Goal: Find specific page/section: Find specific page/section

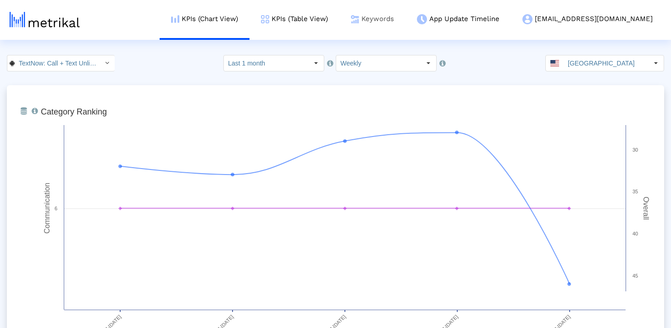
click at [405, 22] on link "Keywords" at bounding box center [372, 19] width 66 height 38
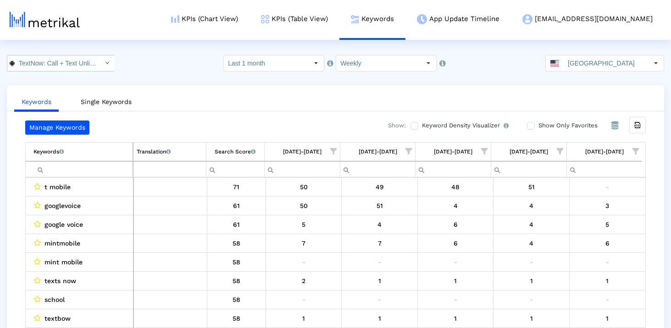
click at [63, 63] on input "TextNow: Call + Text Unlimited < com.enflick.android.TextNow >" at bounding box center [56, 63] width 83 height 16
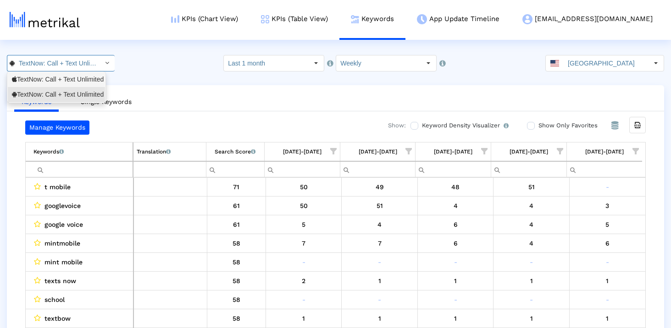
click at [52, 80] on div "TextNow: Call + Text Unlimited <314716233>" at bounding box center [56, 79] width 89 height 9
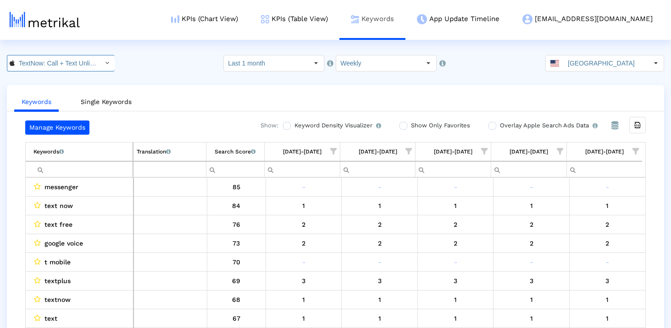
scroll to position [0, 64]
click at [102, 172] on input "Filter cell" at bounding box center [82, 169] width 99 height 15
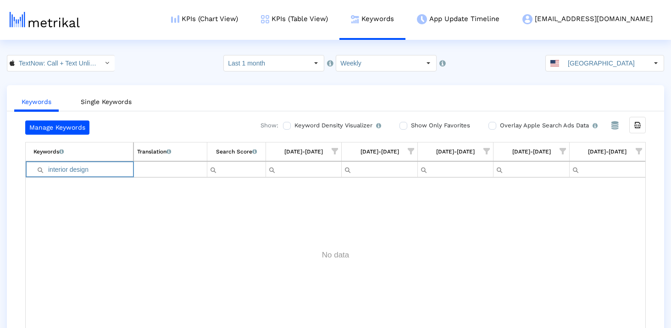
click at [77, 174] on input "interior design" at bounding box center [83, 169] width 100 height 15
click at [85, 204] on div "Data grid" at bounding box center [336, 255] width 620 height 155
click at [90, 174] on input "interior" at bounding box center [83, 169] width 100 height 15
type input "interior"
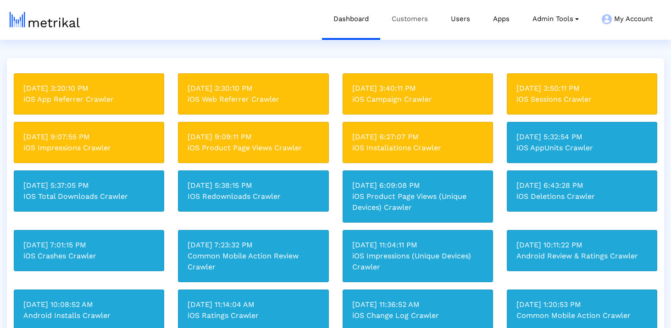
click at [412, 20] on link "Customers" at bounding box center [409, 19] width 59 height 38
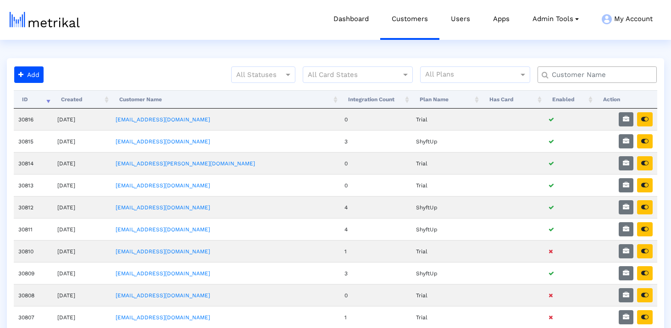
click at [567, 75] on input "text" at bounding box center [599, 75] width 108 height 10
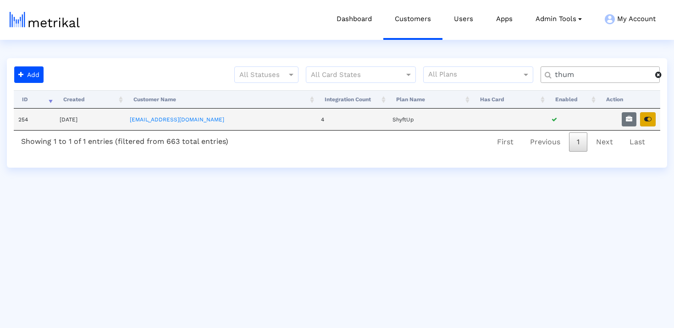
type input "thum"
click at [648, 118] on icon "button" at bounding box center [647, 119] width 7 height 6
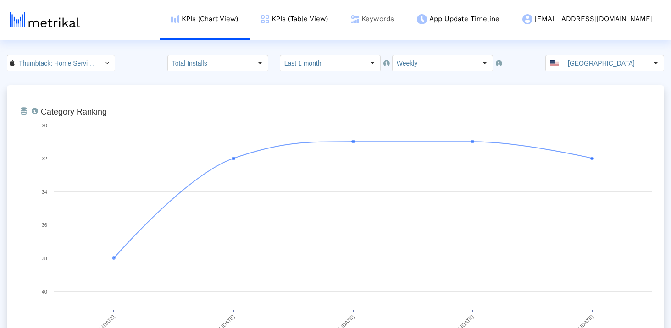
click at [404, 17] on link "Keywords" at bounding box center [372, 19] width 66 height 38
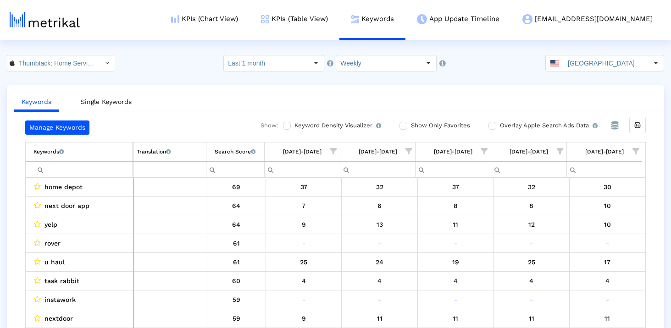
click at [78, 154] on td "Keywords List of keywords that are currently being tracked in Mobile Action." at bounding box center [79, 152] width 107 height 19
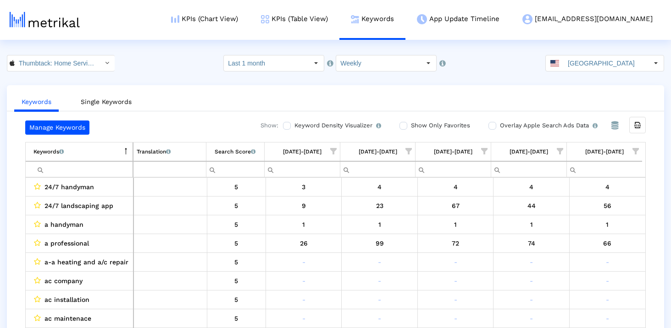
click at [76, 154] on td "Keywords List of keywords that are currently being tracked in Mobile Action." at bounding box center [79, 152] width 107 height 19
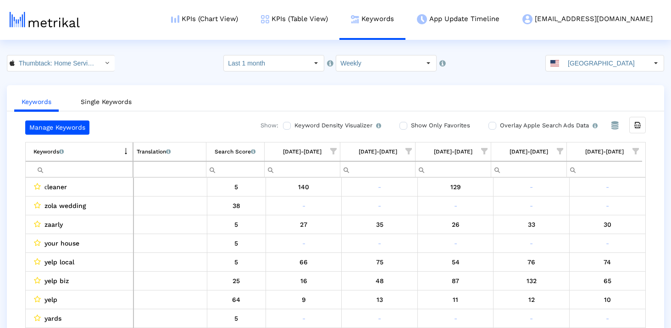
click at [213, 149] on td "Search Score An estimate of relative search volume of each keyword. It is on a …" at bounding box center [235, 152] width 58 height 19
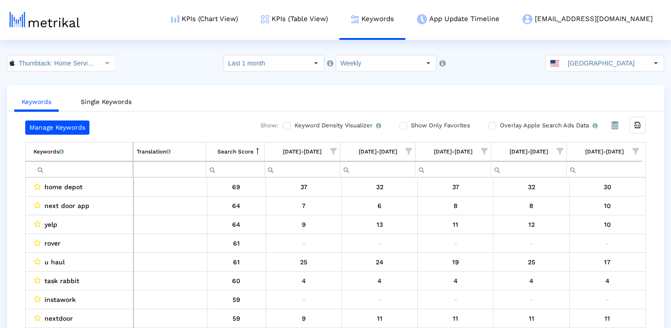
click at [94, 170] on input "Filter cell" at bounding box center [82, 169] width 99 height 15
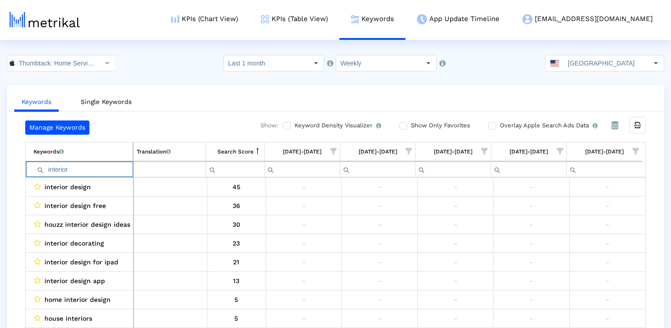
click at [84, 171] on input "interior" at bounding box center [82, 169] width 99 height 15
type input "i"
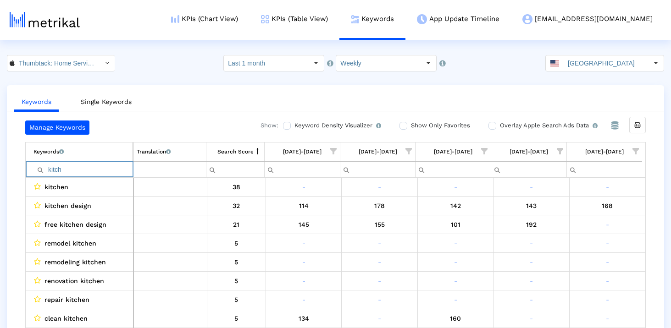
click at [107, 169] on input "kitch" at bounding box center [82, 169] width 99 height 15
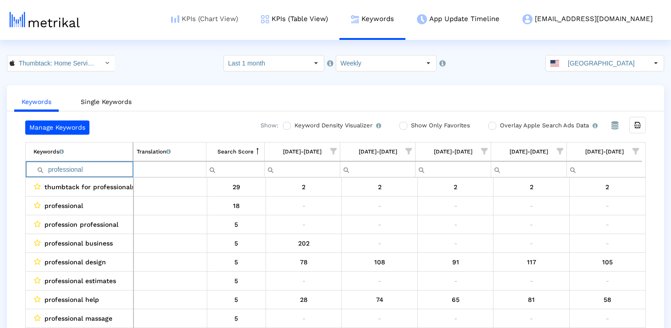
type input "professional"
